Goal: Task Accomplishment & Management: Use online tool/utility

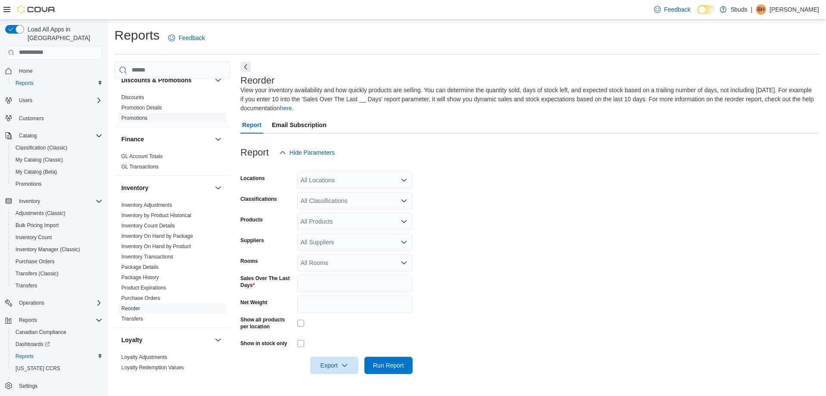
scroll to position [258, 0]
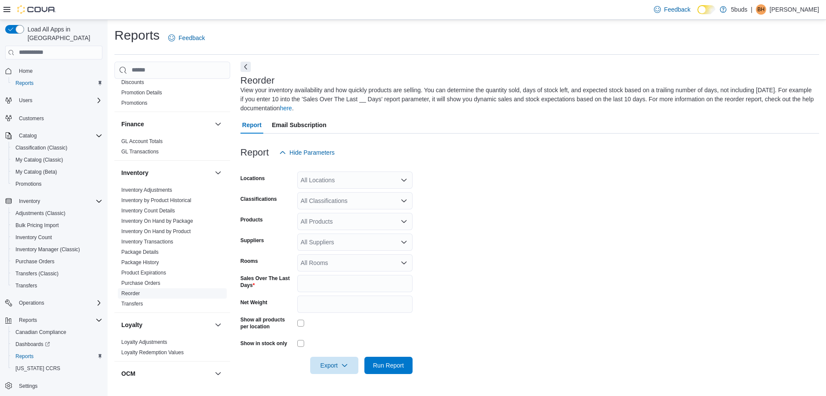
click at [155, 288] on span "Reorder" at bounding box center [172, 293] width 109 height 10
click at [335, 180] on div "All Locations" at bounding box center [354, 179] width 115 height 17
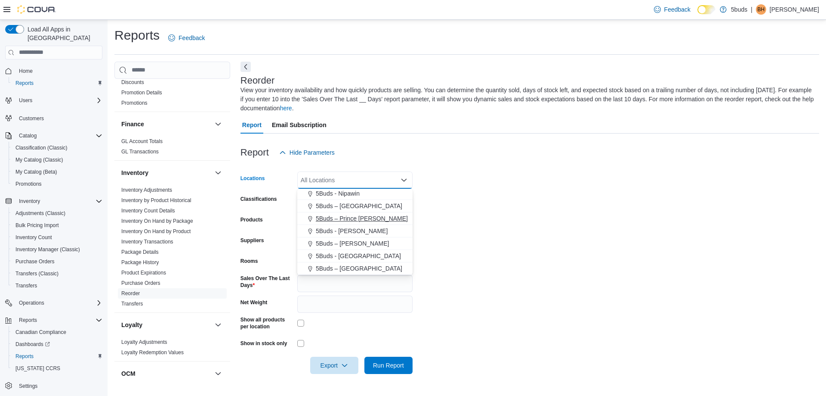
click at [360, 227] on div "5Buds - [PERSON_NAME]" at bounding box center [355, 230] width 105 height 9
click at [506, 213] on form "Locations 5Buds - [GEOGRAPHIC_DATA] Combo box. Selected. 5Buds - [GEOGRAPHIC_DA…" at bounding box center [530, 267] width 579 height 213
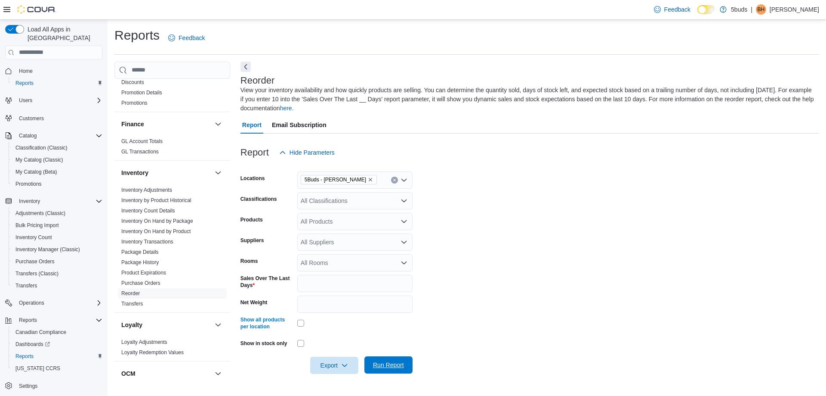
click at [383, 364] on span "Run Report" at bounding box center [388, 364] width 31 height 9
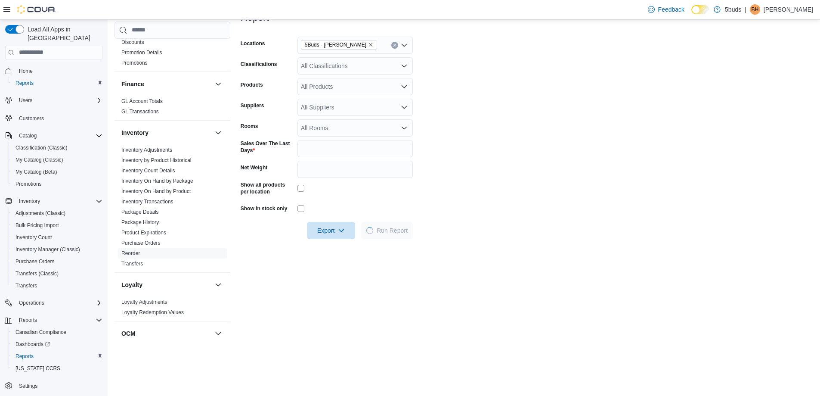
scroll to position [215, 0]
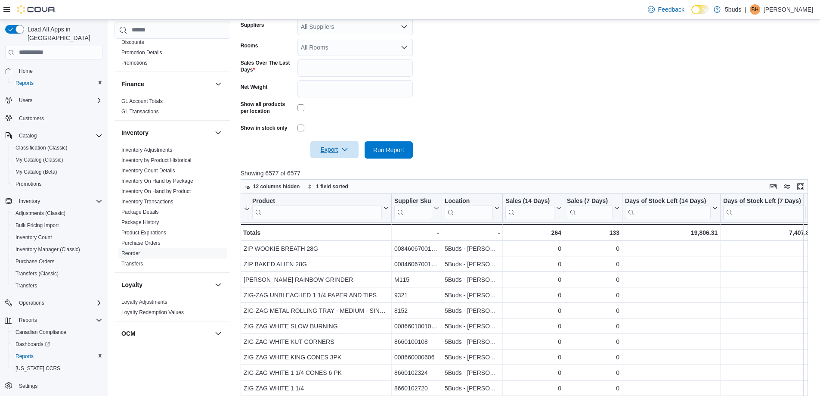
click at [338, 145] on span "Export" at bounding box center [334, 149] width 38 height 17
click at [345, 170] on button "Export to Excel" at bounding box center [335, 166] width 49 height 17
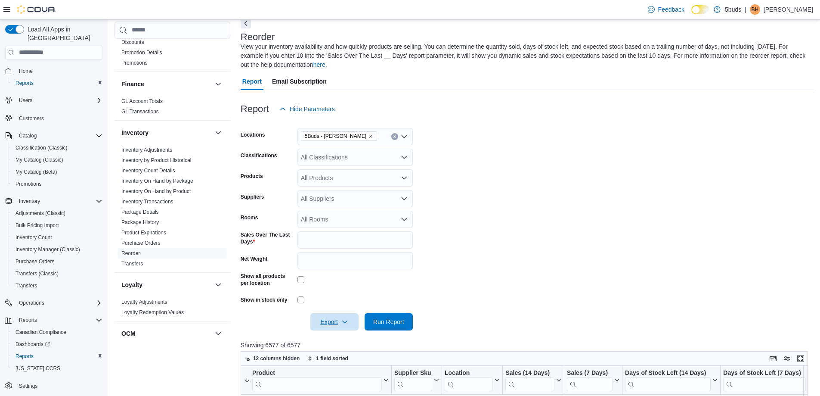
scroll to position [43, 0]
click at [319, 198] on div "All Suppliers" at bounding box center [354, 198] width 115 height 17
type input "****"
click at [526, 198] on form "Locations 5Buds - [PERSON_NAME] Classifications All Classifications Products Al…" at bounding box center [527, 224] width 573 height 213
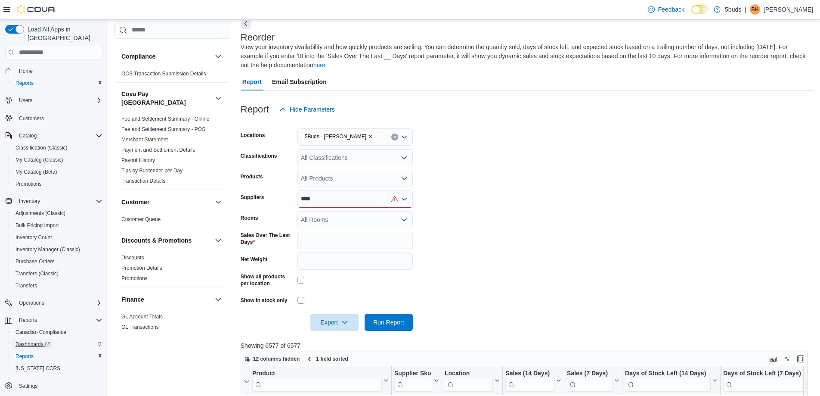
click at [39, 340] on span "Dashboards" at bounding box center [32, 343] width 34 height 7
